Goal: Task Accomplishment & Management: Use online tool/utility

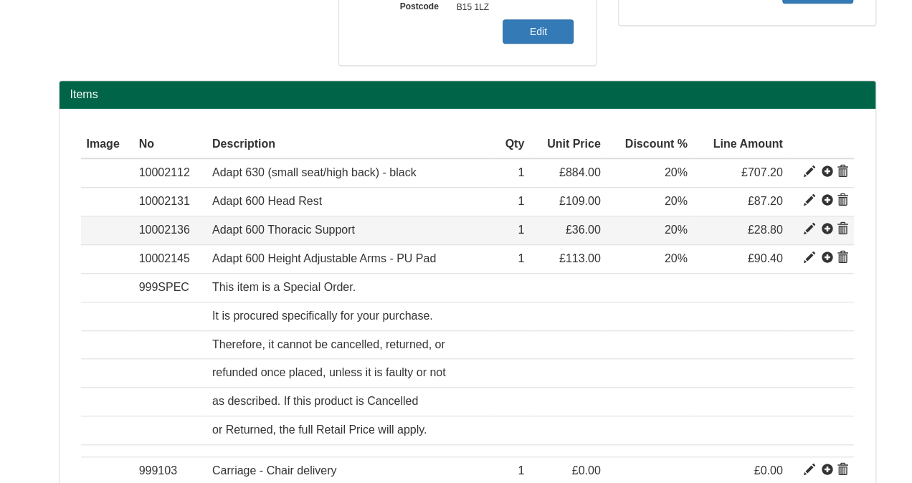
scroll to position [392, 0]
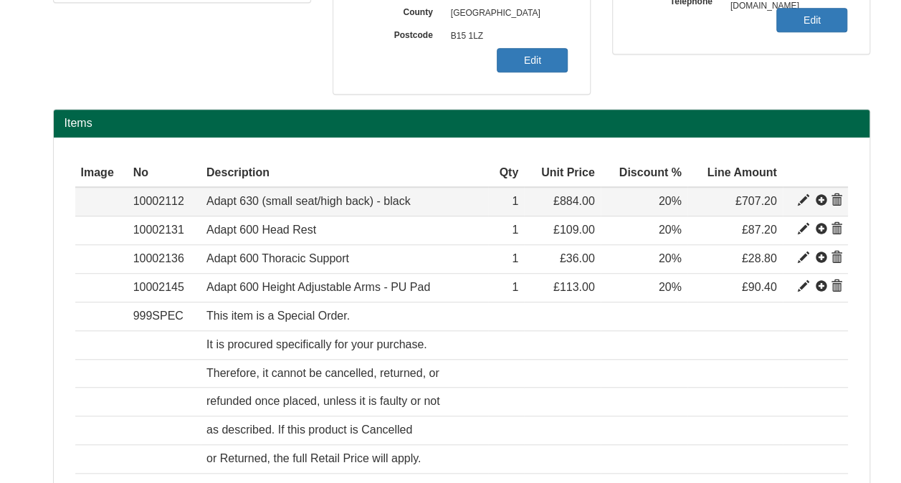
click at [800, 196] on span at bounding box center [803, 200] width 11 height 11
type input "Adapt 630 (small seat/high back) - black"
type input "Bondai Domestic Black 8033"
type input "430.81"
type input "884.00"
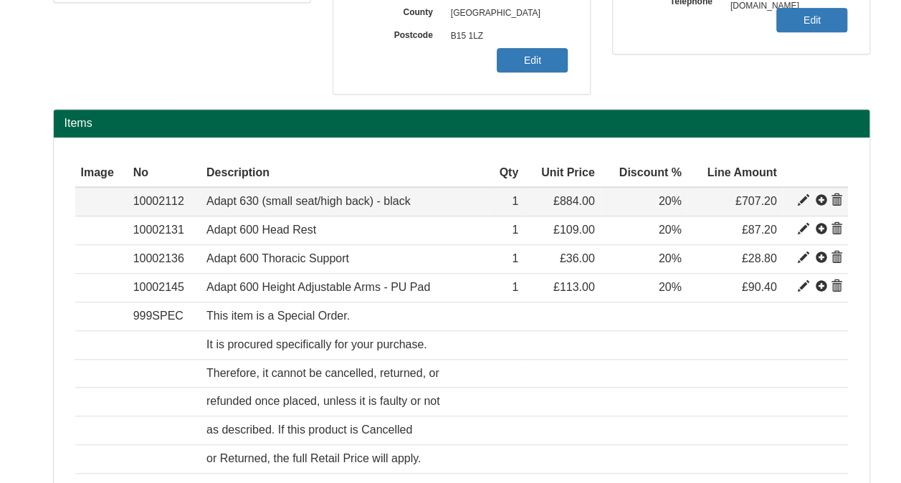
type input "884.00"
type input "1"
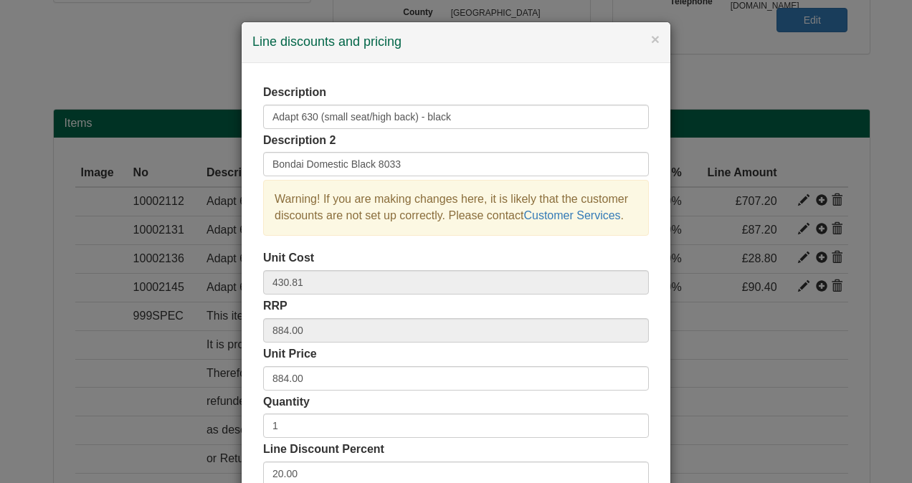
scroll to position [72, 0]
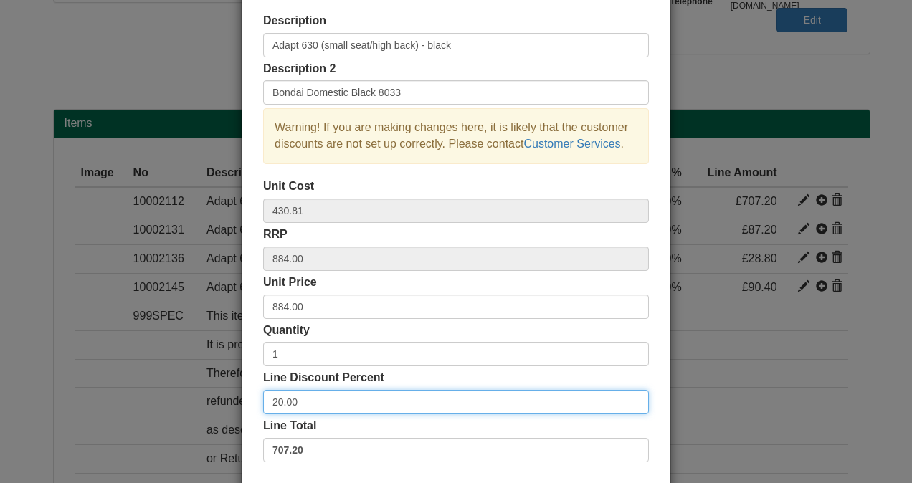
drag, startPoint x: 279, startPoint y: 398, endPoint x: 228, endPoint y: 406, distance: 52.1
click at [228, 406] on div "× Line discounts and pricing Description Adapt 630 (small seat/high back) - bla…" at bounding box center [456, 241] width 912 height 483
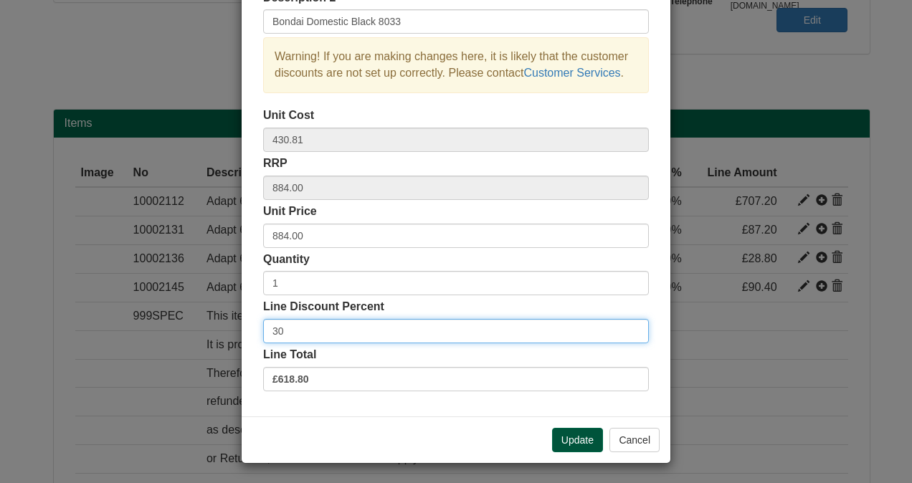
type input "30"
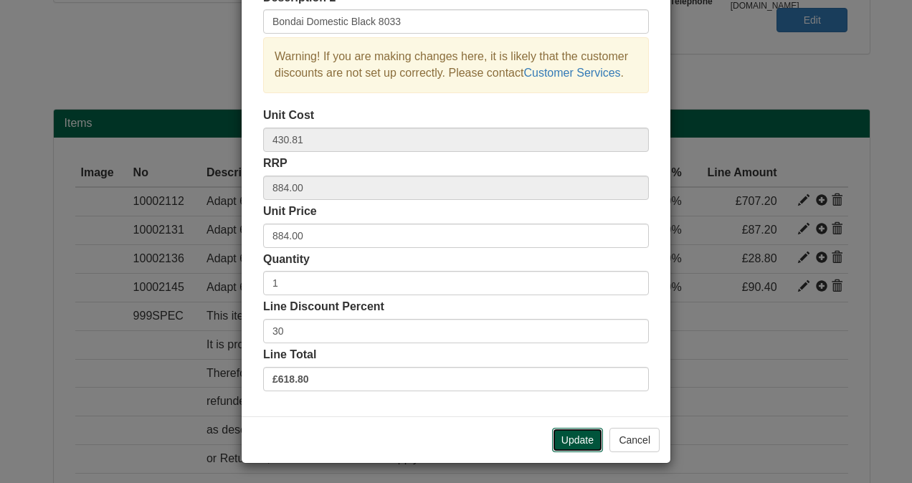
click at [573, 440] on button "Update" at bounding box center [577, 440] width 51 height 24
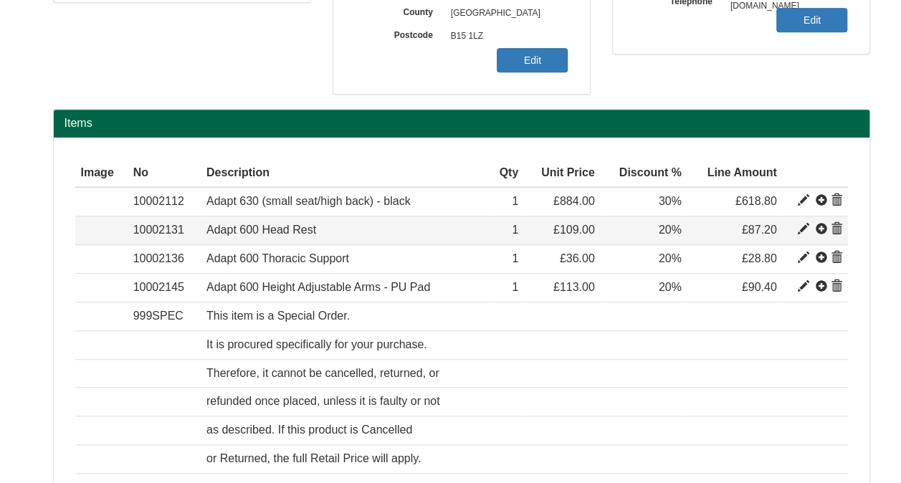
click at [803, 228] on span at bounding box center [803, 229] width 11 height 11
type input "Adapt 600 Head Rest"
type input "Chea Black"
type input "41.65"
type input "109.00"
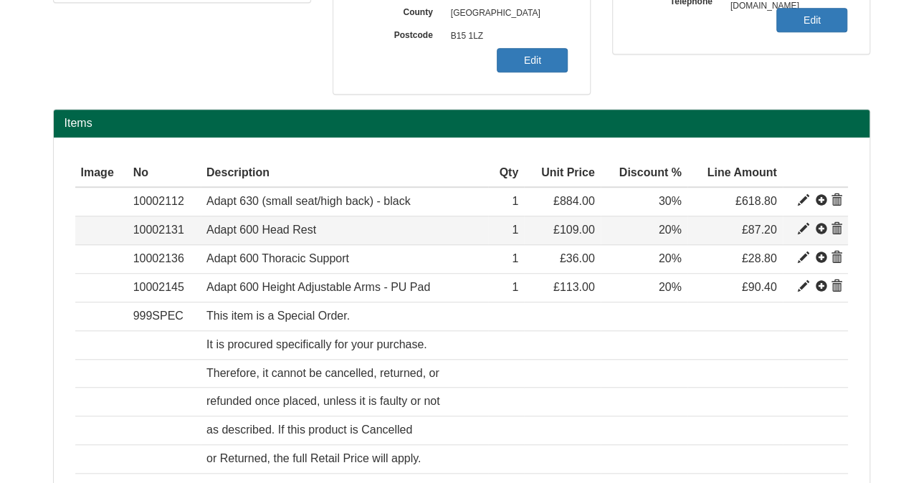
type input "109.00"
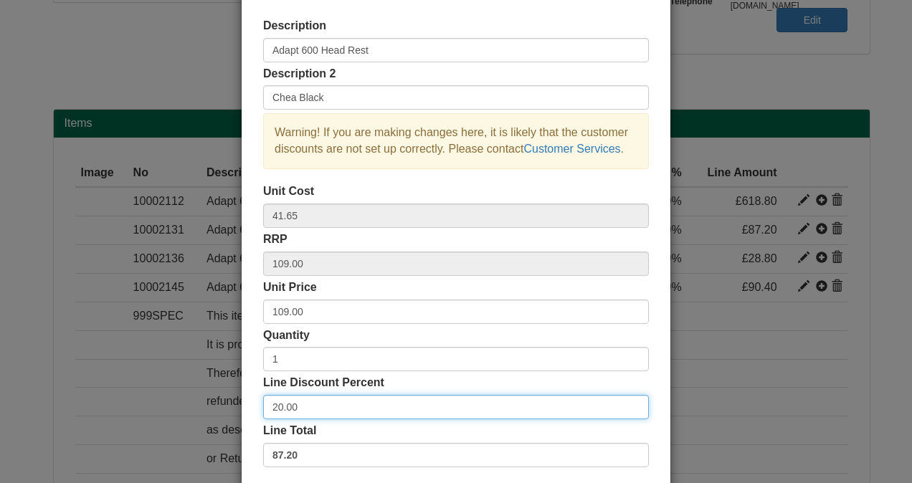
scroll to position [75, 0]
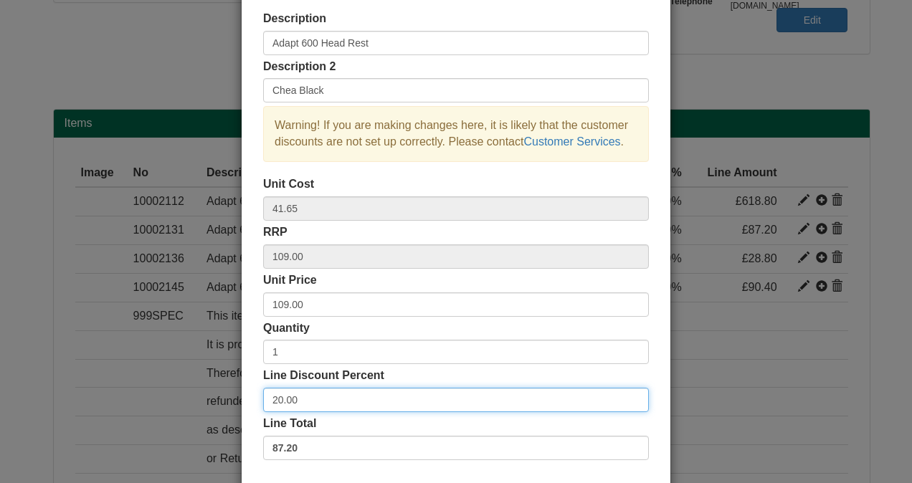
drag, startPoint x: 311, startPoint y: 470, endPoint x: 224, endPoint y: 467, distance: 86.8
click at [225, 473] on div "× Line discounts and pricing Description Adapt 600 Head Rest Description 2 Chea…" at bounding box center [456, 241] width 912 height 483
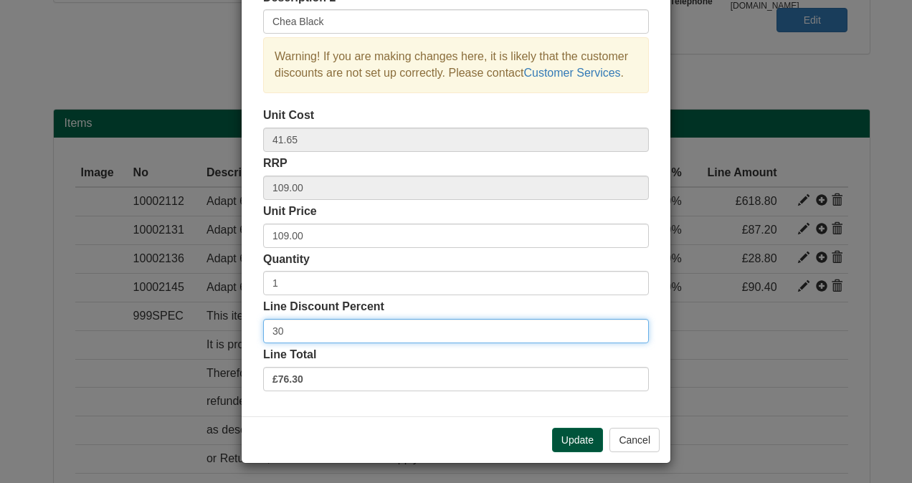
type input "30"
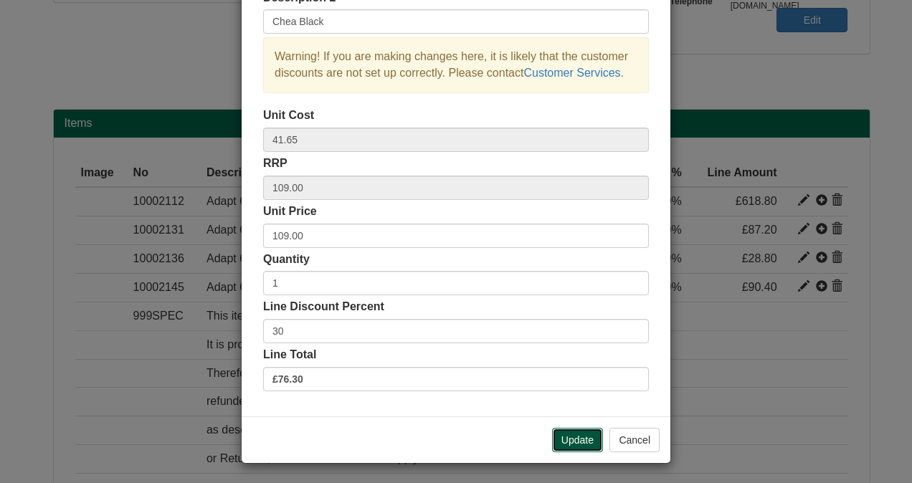
click at [572, 446] on button "Update" at bounding box center [577, 440] width 51 height 24
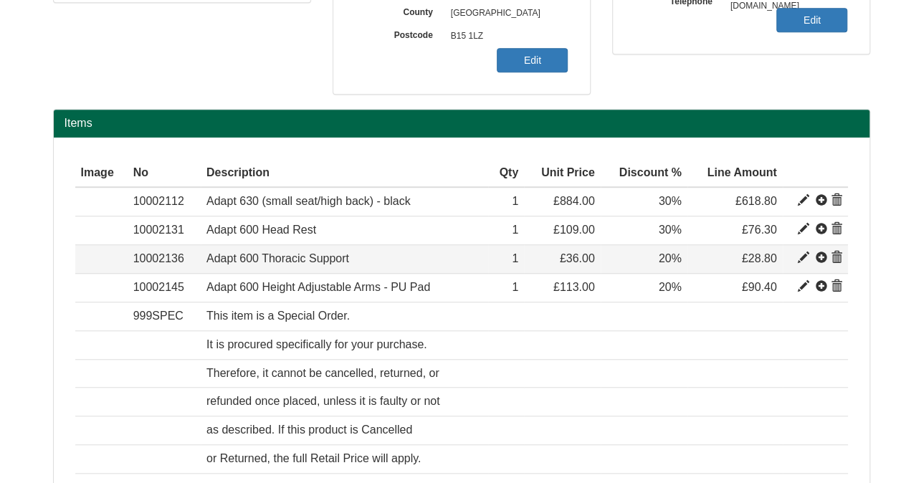
click at [803, 259] on span at bounding box center [803, 257] width 11 height 11
type input "Adapt 600 Thoracic Support"
type input "17.50"
type input "36.00"
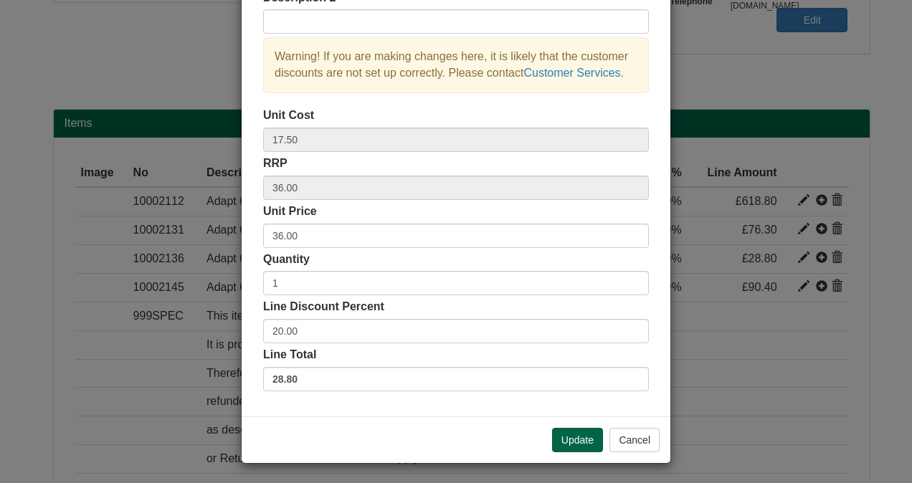
scroll to position [0, 0]
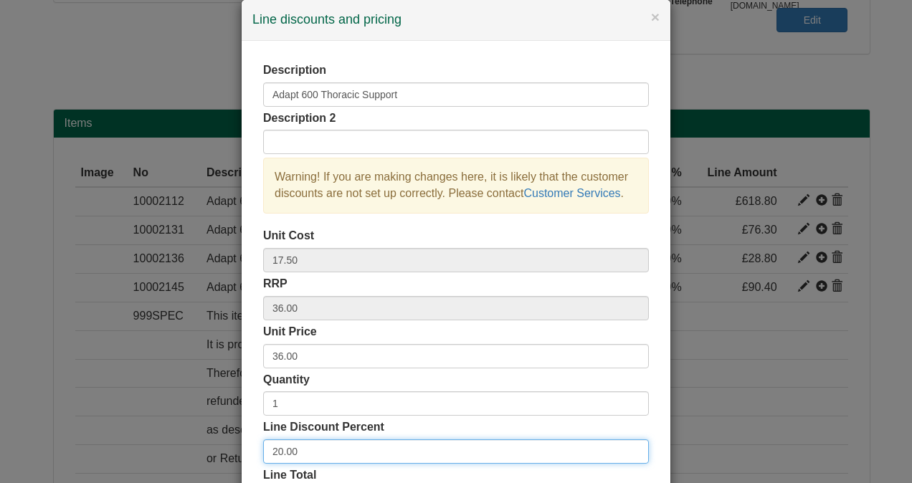
drag, startPoint x: 300, startPoint y: 472, endPoint x: 219, endPoint y: 472, distance: 81.0
click at [224, 477] on div "× Line discounts and pricing Description Adapt 600 Thoracic Support Description…" at bounding box center [456, 241] width 912 height 483
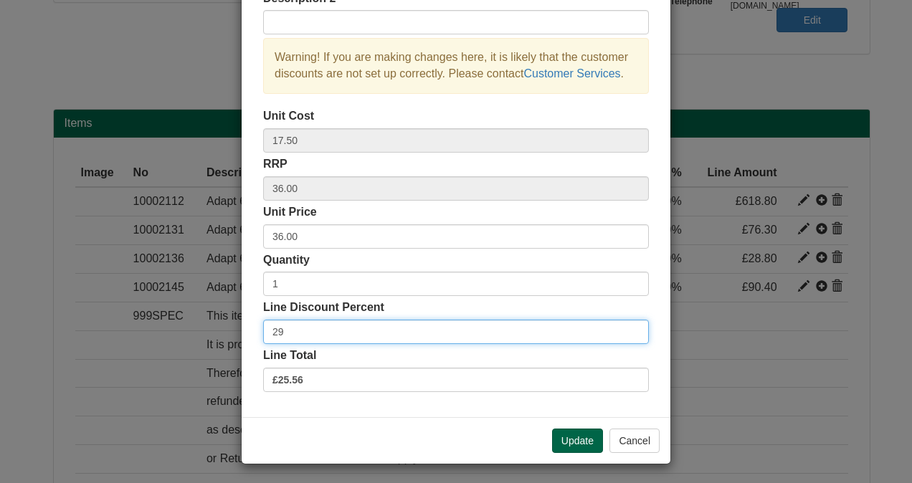
scroll to position [143, 0]
type input "29"
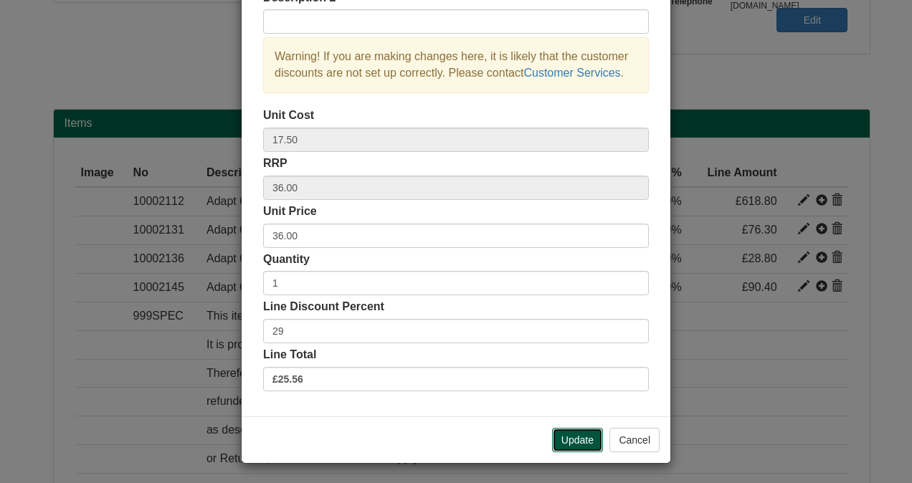
click at [570, 440] on button "Update" at bounding box center [577, 440] width 51 height 24
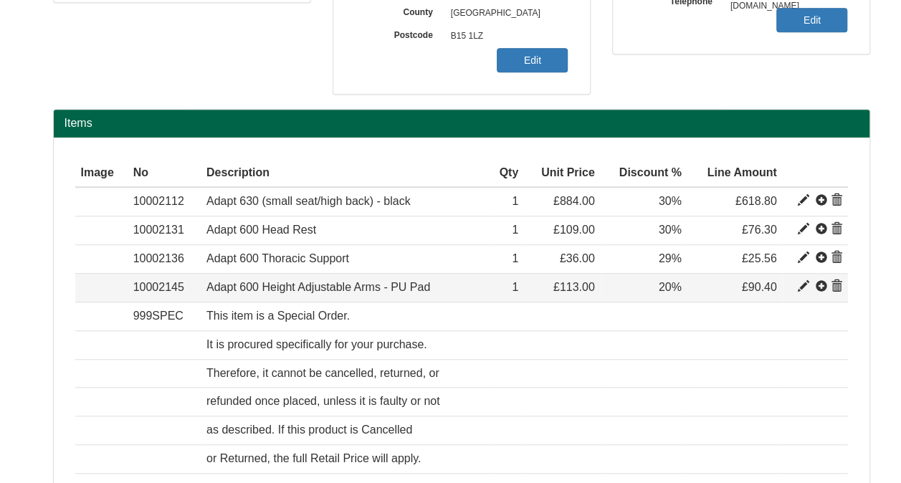
click at [801, 281] on span at bounding box center [803, 286] width 11 height 11
type input "Adapt 600 Height Adjustable Arms - PU Pad"
type input "52.09"
type input "113.00"
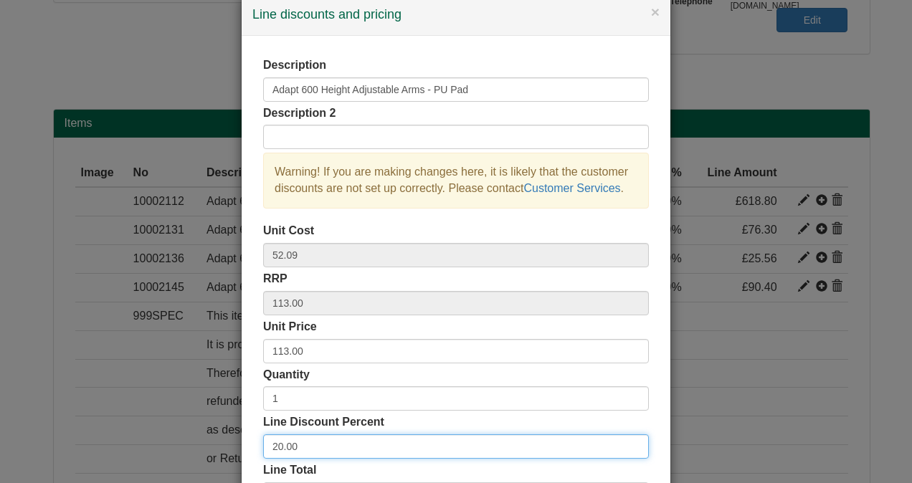
scroll to position [80, 0]
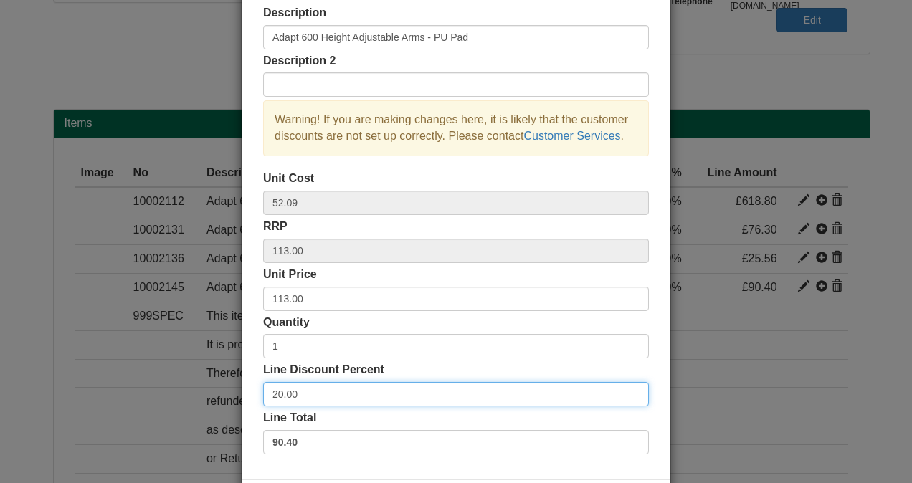
drag, startPoint x: 295, startPoint y: 477, endPoint x: 185, endPoint y: 471, distance: 110.5
click at [214, 482] on div "× Line discounts and pricing Description Adapt 600 Height Adjustable Arms - PU …" at bounding box center [456, 241] width 912 height 483
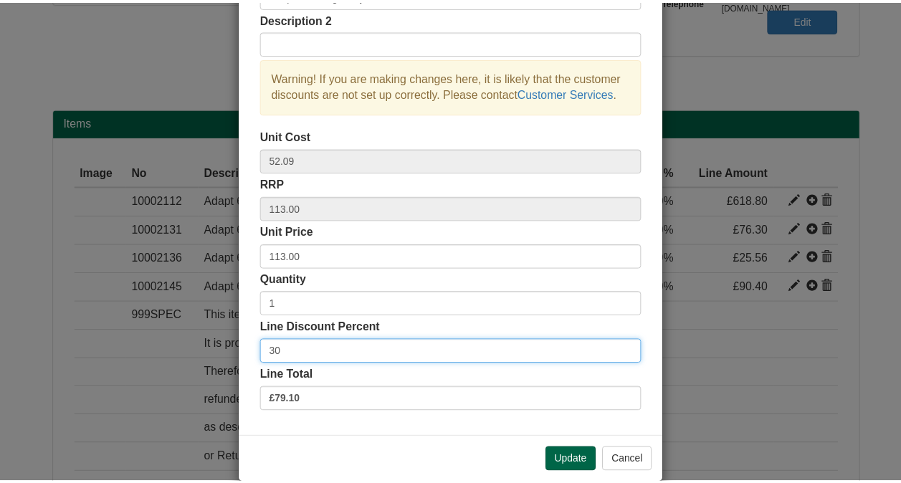
scroll to position [143, 0]
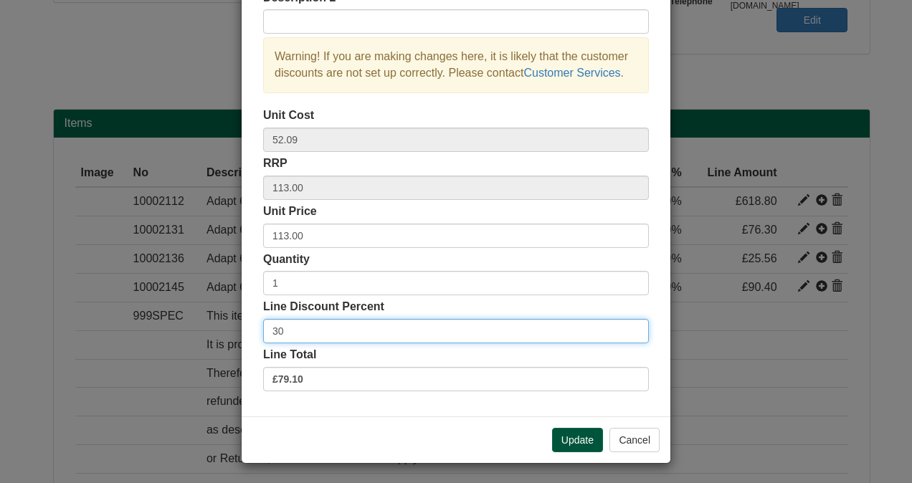
type input "30"
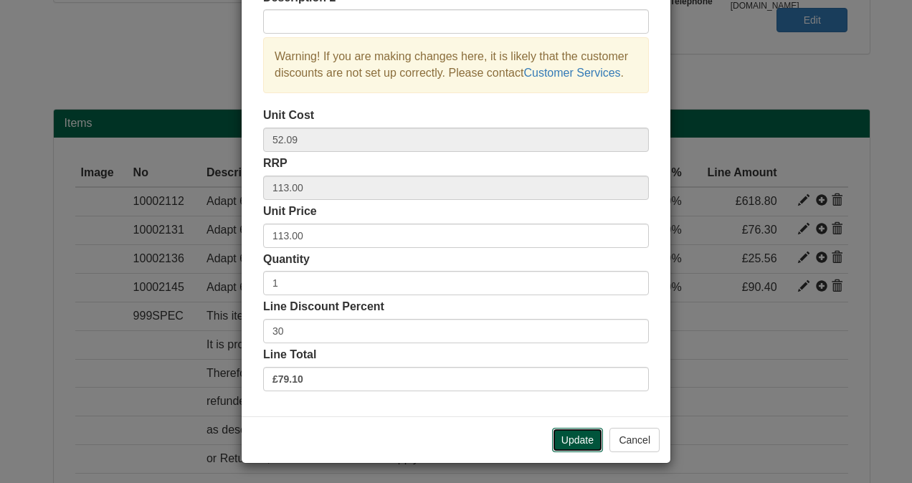
click at [570, 443] on button "Update" at bounding box center [577, 440] width 51 height 24
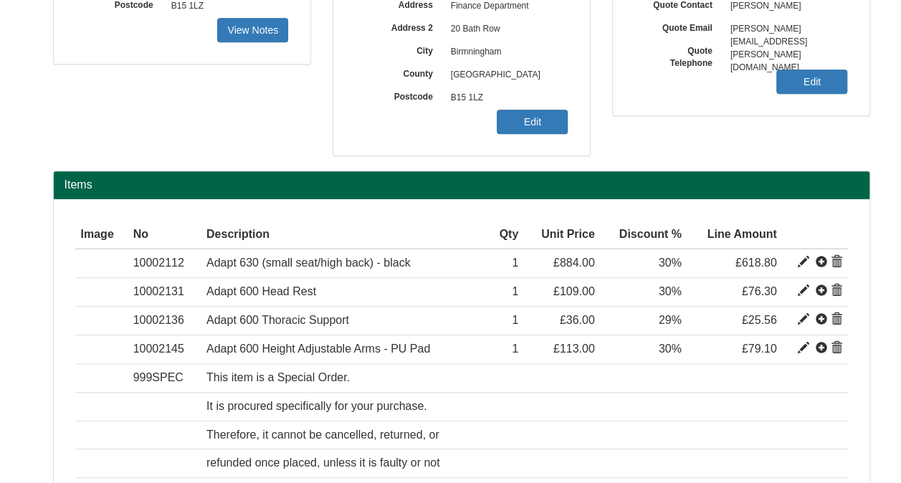
scroll to position [535, 0]
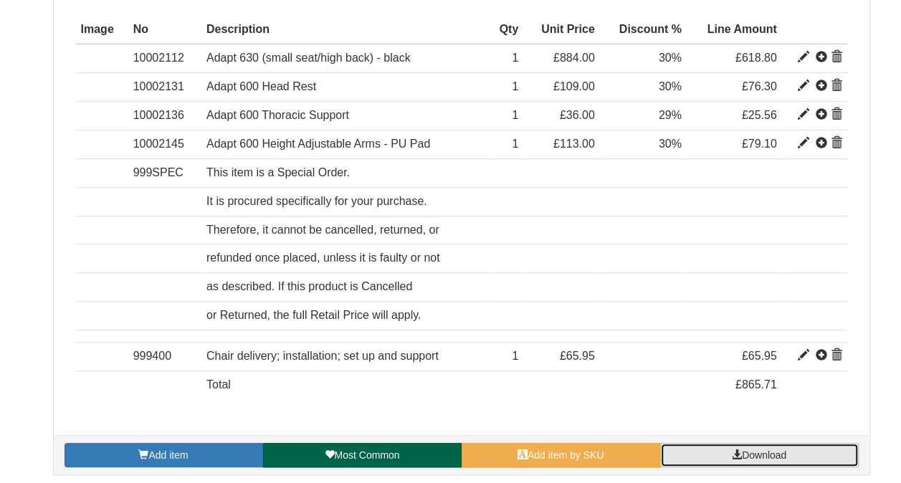
click at [717, 452] on link "Download" at bounding box center [759, 455] width 199 height 24
